Goal: Information Seeking & Learning: Learn about a topic

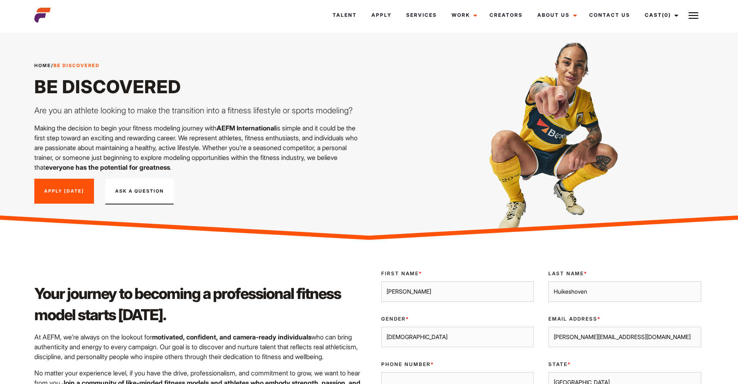
select select "[GEOGRAPHIC_DATA]"
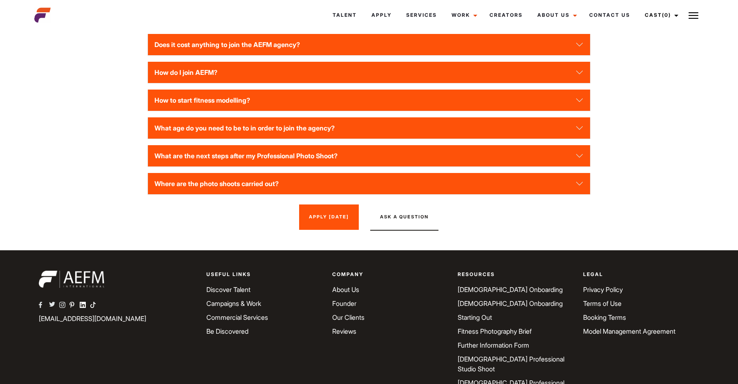
scroll to position [1144, 0]
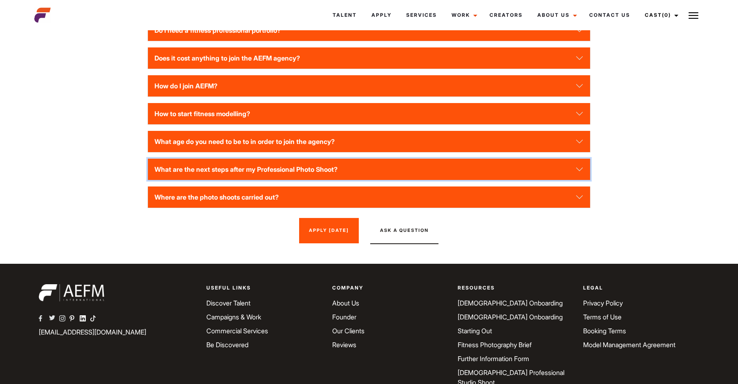
click at [288, 162] on button "What are the next steps after my Professional Photo Shoot?" at bounding box center [369, 169] width 442 height 21
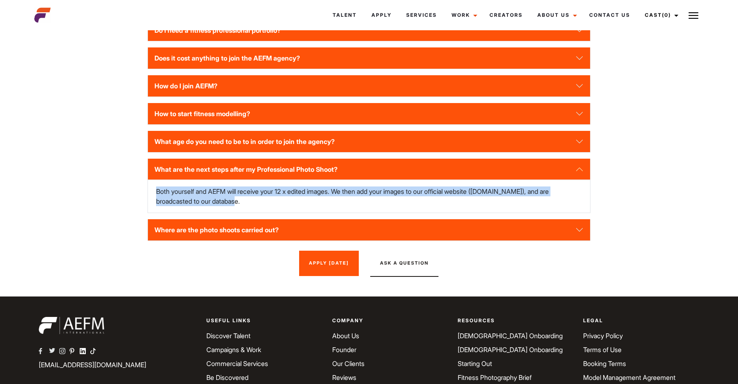
drag, startPoint x: 159, startPoint y: 187, endPoint x: 492, endPoint y: 200, distance: 333.3
click at [492, 200] on div "Both yourself and AEFM will receive your 12 x edited images. We then add your i…" at bounding box center [369, 196] width 442 height 33
drag, startPoint x: 492, startPoint y: 200, endPoint x: 471, endPoint y: 190, distance: 23.2
click at [471, 190] on p "Both yourself and AEFM will receive your 12 x edited images. We then add your i…" at bounding box center [369, 196] width 426 height 20
drag, startPoint x: 450, startPoint y: 195, endPoint x: 157, endPoint y: 183, distance: 293.3
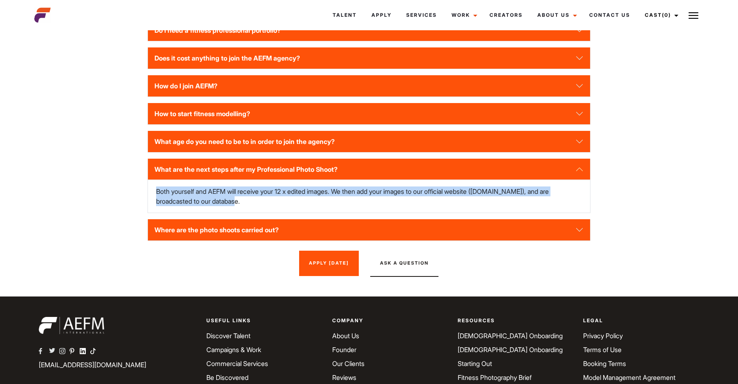
click at [157, 186] on p "Both yourself and AEFM will receive your 12 x edited images. We then add your i…" at bounding box center [369, 196] width 426 height 20
drag, startPoint x: 157, startPoint y: 183, endPoint x: 252, endPoint y: 191, distance: 95.5
click at [252, 191] on p "Both yourself and AEFM will receive your 12 x edited images. We then add your i…" at bounding box center [369, 196] width 426 height 20
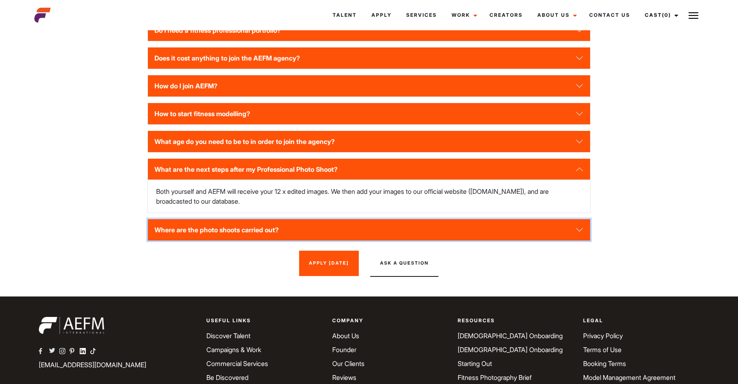
click at [266, 219] on button "Where are the photo shoots carried out?" at bounding box center [369, 229] width 442 height 21
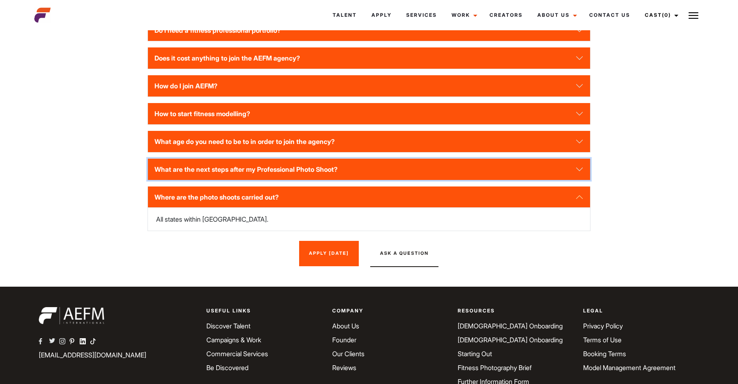
click at [293, 161] on button "What are the next steps after my Professional Photo Shoot?" at bounding box center [369, 169] width 442 height 21
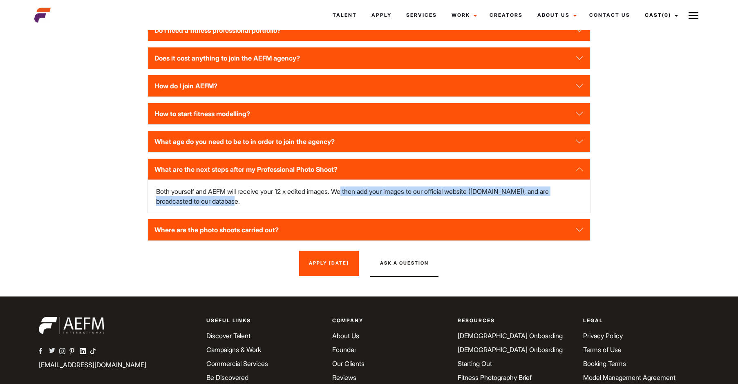
drag, startPoint x: 341, startPoint y: 183, endPoint x: 561, endPoint y: 191, distance: 220.0
click at [561, 191] on p "Both yourself and AEFM will receive your 12 x edited images. We then add your i…" at bounding box center [369, 196] width 426 height 20
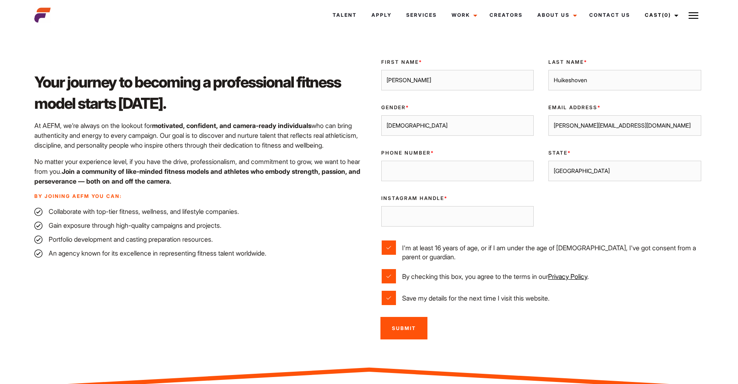
scroll to position [163, 0]
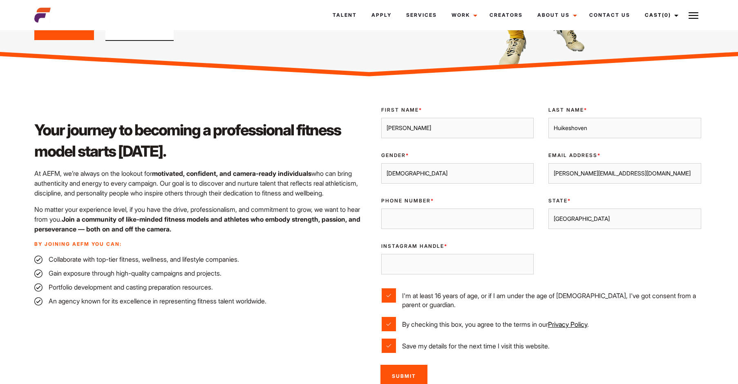
click at [400, 223] on input "Phone Number *" at bounding box center [457, 218] width 152 height 20
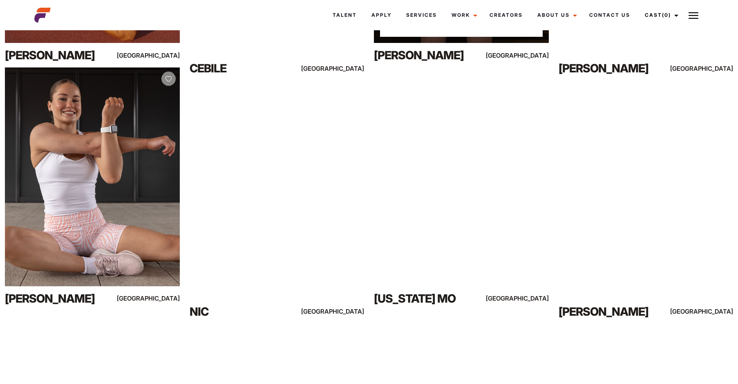
scroll to position [368, 0]
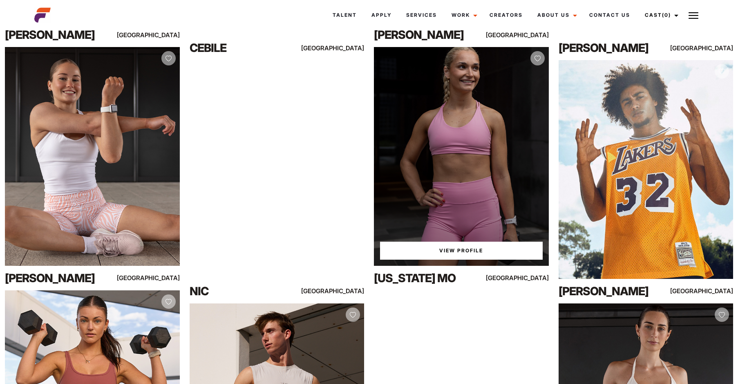
click at [445, 248] on link "View Profile" at bounding box center [461, 251] width 163 height 18
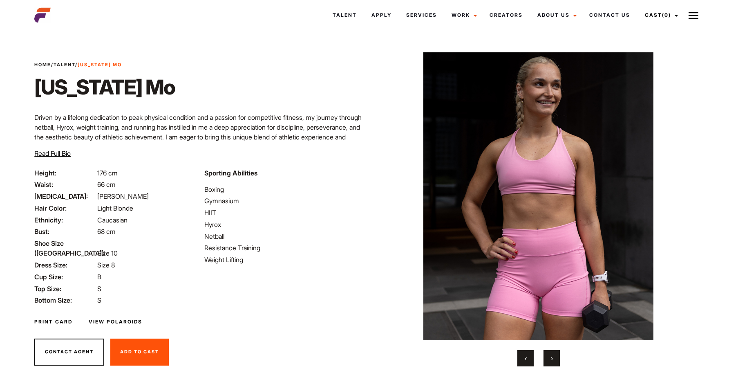
drag, startPoint x: 201, startPoint y: 172, endPoint x: 252, endPoint y: 263, distance: 103.6
click at [252, 263] on div "Sporting Abilities Boxing Gymnasium HIIT Hyrox Netball Resistance Training Weig…" at bounding box center [284, 236] width 170 height 137
drag, startPoint x: 252, startPoint y: 263, endPoint x: 233, endPoint y: 264, distance: 19.2
click at [248, 261] on li "Weight Lifting" at bounding box center [284, 260] width 160 height 10
click at [103, 318] on link "View Polaroids" at bounding box center [116, 321] width 54 height 7
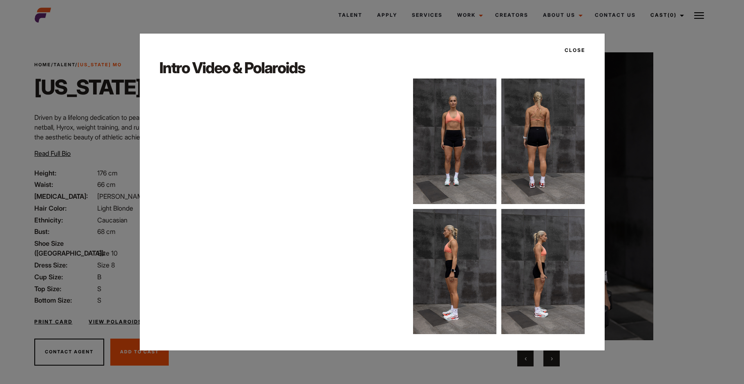
click at [576, 47] on button "Close" at bounding box center [572, 50] width 25 height 14
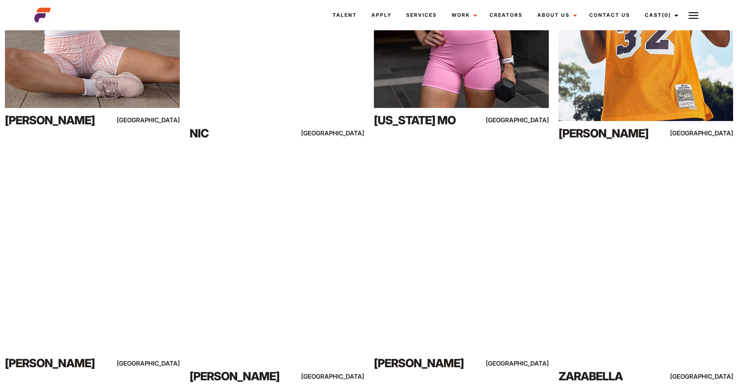
scroll to position [531, 0]
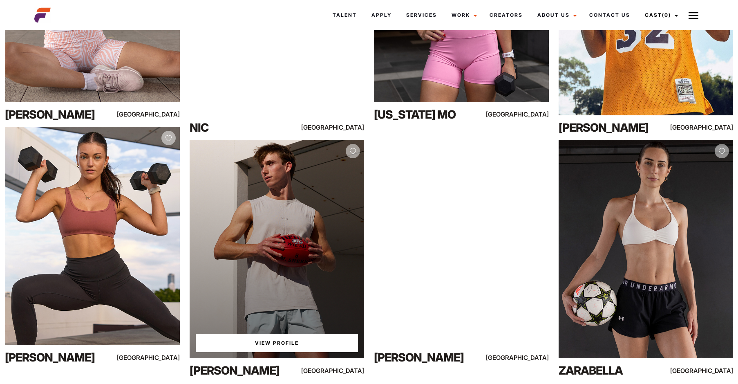
click at [287, 233] on div "View Profile" at bounding box center [277, 249] width 175 height 218
click at [281, 347] on link "View Profile" at bounding box center [277, 343] width 163 height 18
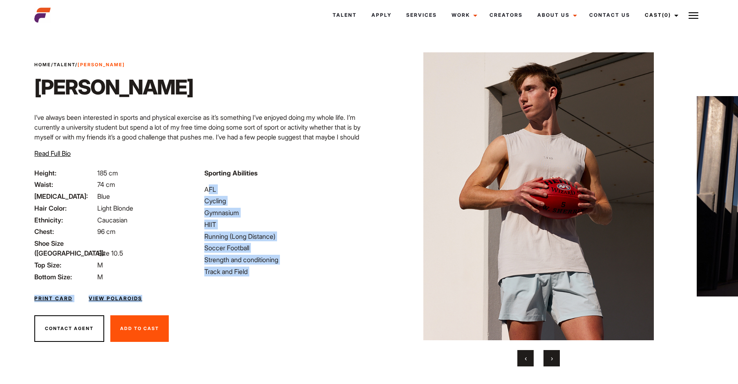
drag, startPoint x: 203, startPoint y: 190, endPoint x: 259, endPoint y: 278, distance: 104.8
click at [259, 278] on div "Height: 185 cm Waist: 74 cm [MEDICAL_DATA]: Blue Hair Color: Light Blonde Ethni…" at bounding box center [199, 236] width 340 height 137
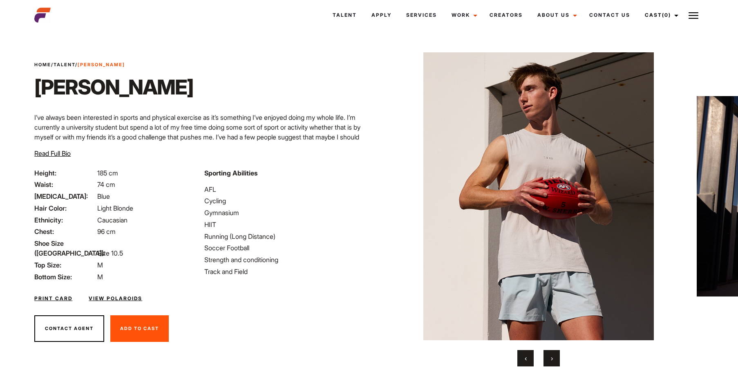
drag, startPoint x: 259, startPoint y: 278, endPoint x: 235, endPoint y: 279, distance: 23.7
click at [235, 282] on div "Print Card View Polaroids" at bounding box center [199, 294] width 340 height 24
click at [124, 295] on link "View Polaroids" at bounding box center [116, 298] width 54 height 7
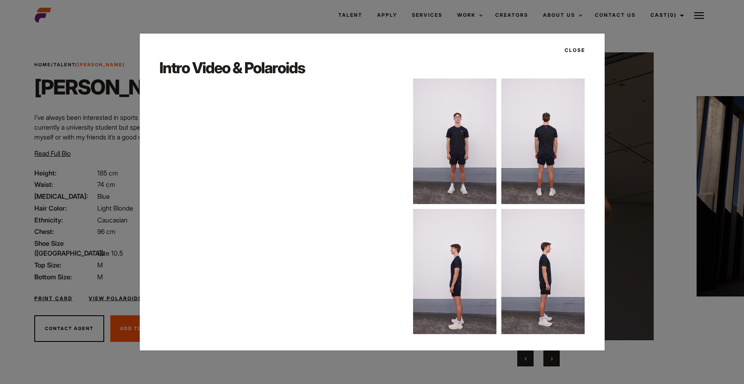
click at [573, 48] on button "Close" at bounding box center [572, 50] width 25 height 14
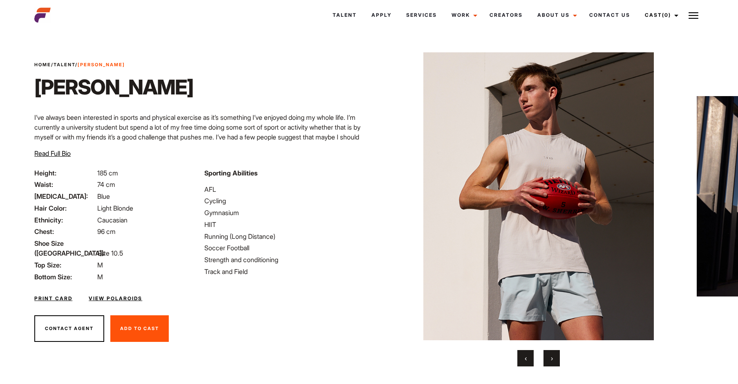
click at [62, 295] on link "Print Card" at bounding box center [53, 298] width 38 height 7
click at [552, 359] on span "›" at bounding box center [552, 358] width 2 height 8
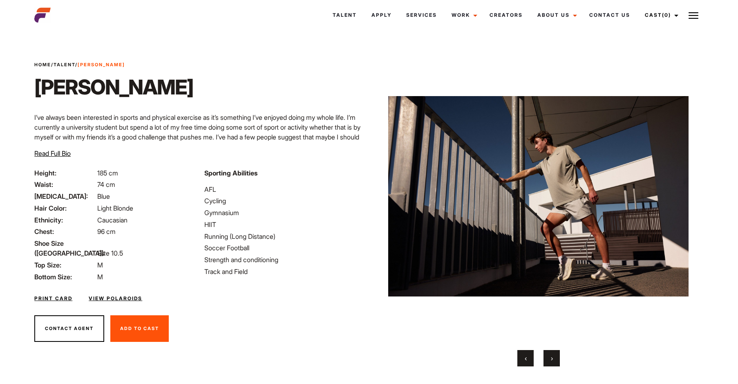
click at [552, 359] on span "›" at bounding box center [552, 358] width 2 height 8
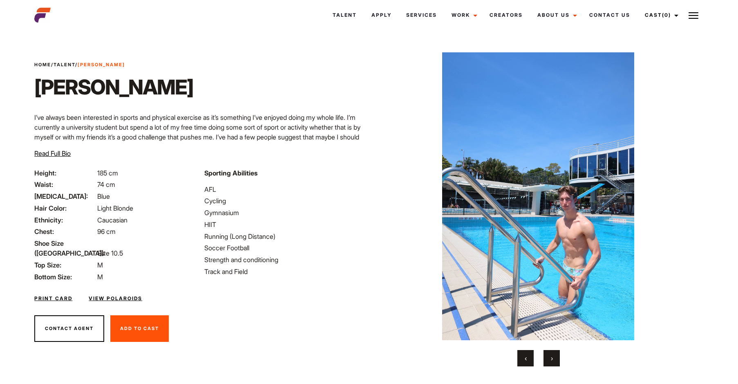
click at [552, 359] on span "›" at bounding box center [552, 358] width 2 height 8
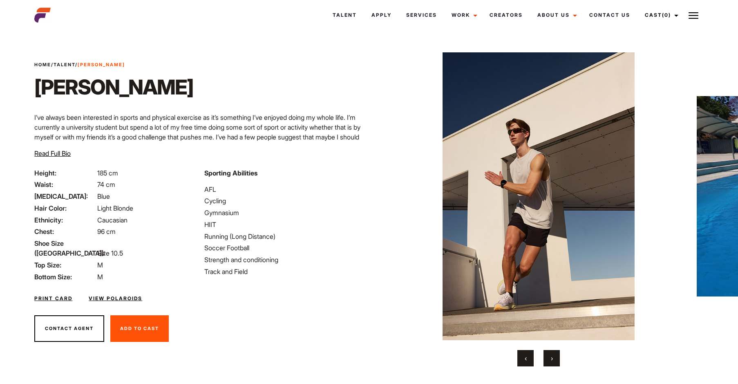
click at [552, 359] on span "›" at bounding box center [552, 358] width 2 height 8
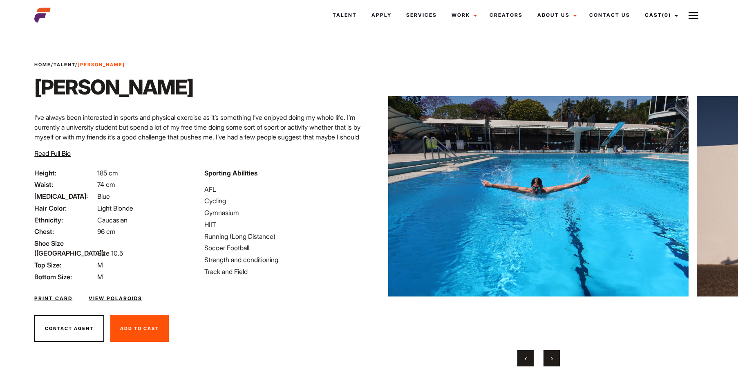
click at [547, 358] on button "›" at bounding box center [552, 358] width 16 height 16
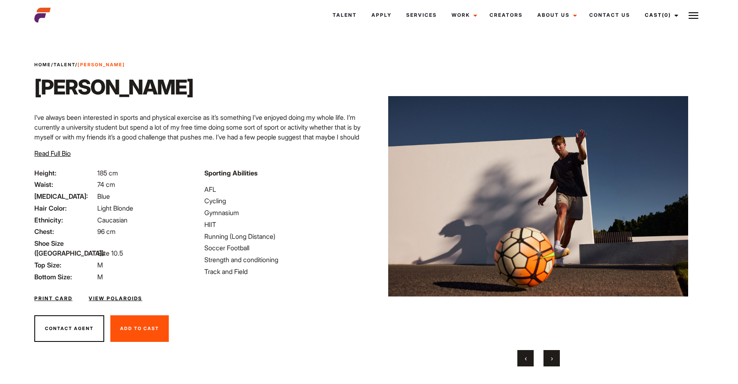
click at [547, 358] on button "›" at bounding box center [552, 358] width 16 height 16
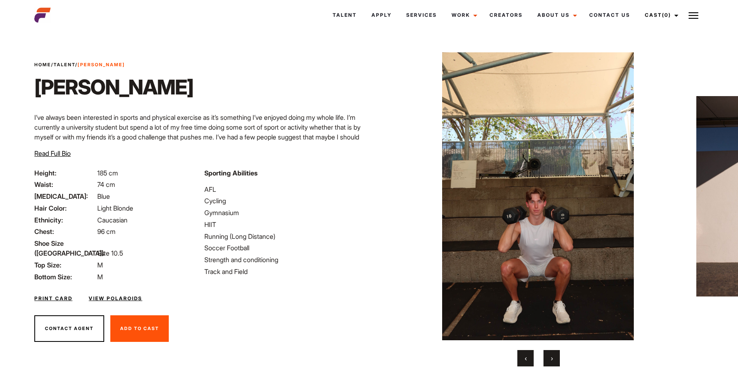
click at [547, 358] on button "›" at bounding box center [552, 358] width 16 height 16
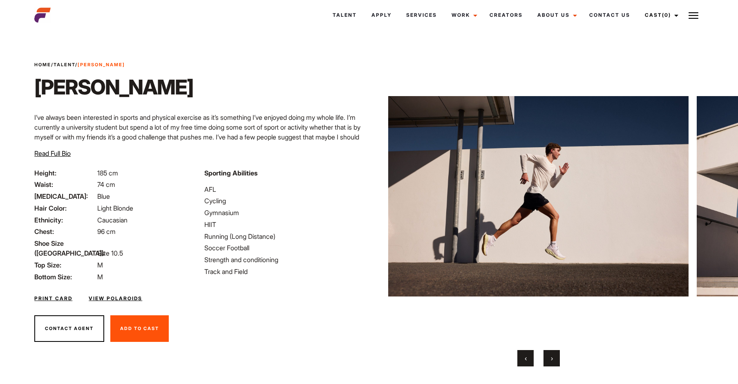
click at [547, 358] on button "›" at bounding box center [552, 358] width 16 height 16
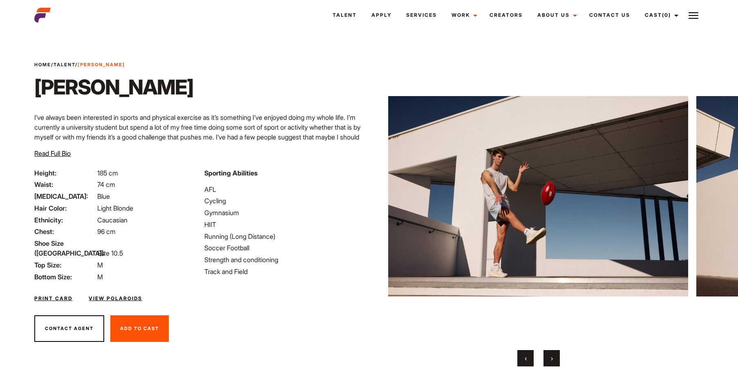
click at [547, 358] on button "›" at bounding box center [552, 358] width 16 height 16
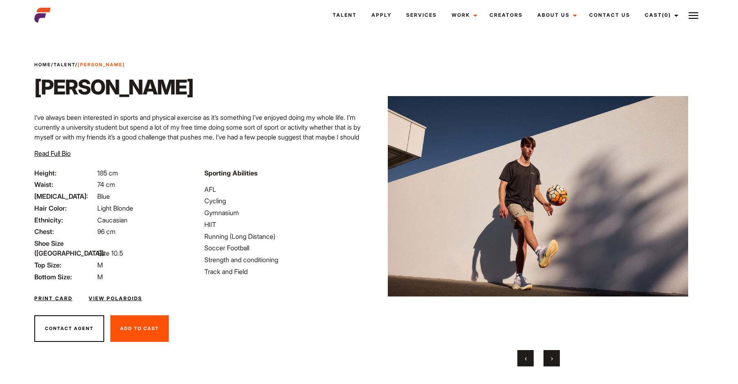
click at [547, 358] on button "›" at bounding box center [552, 358] width 16 height 16
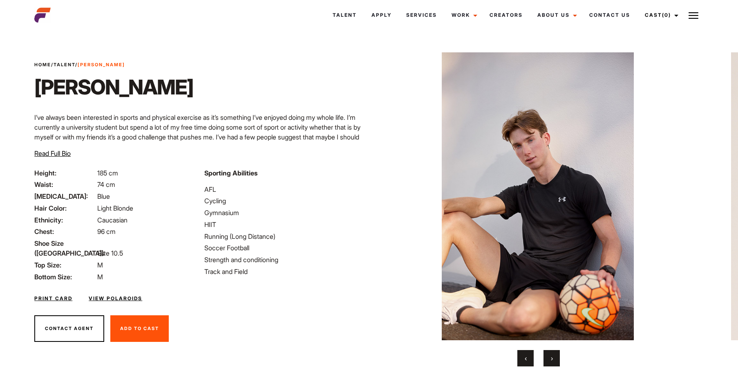
click at [547, 358] on button "›" at bounding box center [552, 358] width 16 height 16
